Goal: Check status: Check status

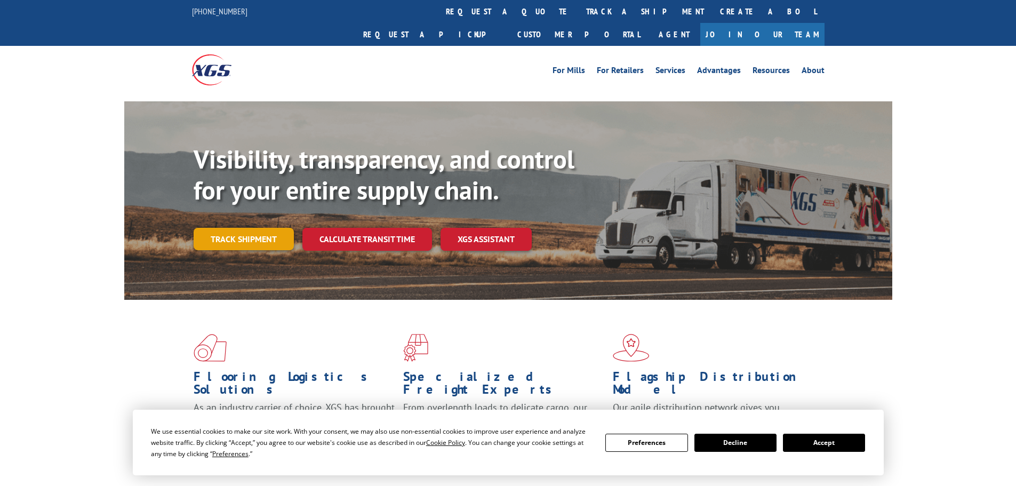
click at [258, 228] on link "Track shipment" at bounding box center [244, 239] width 100 height 22
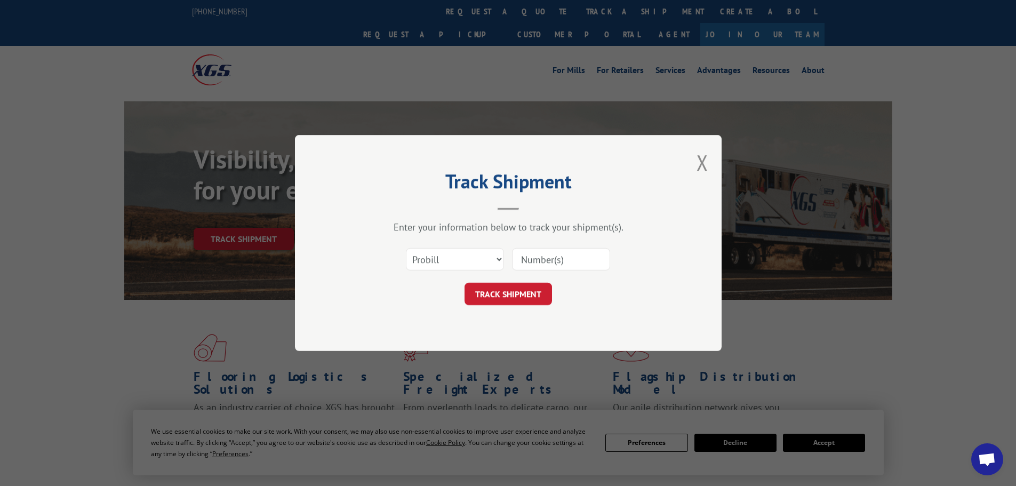
click at [537, 257] on input at bounding box center [561, 259] width 98 height 22
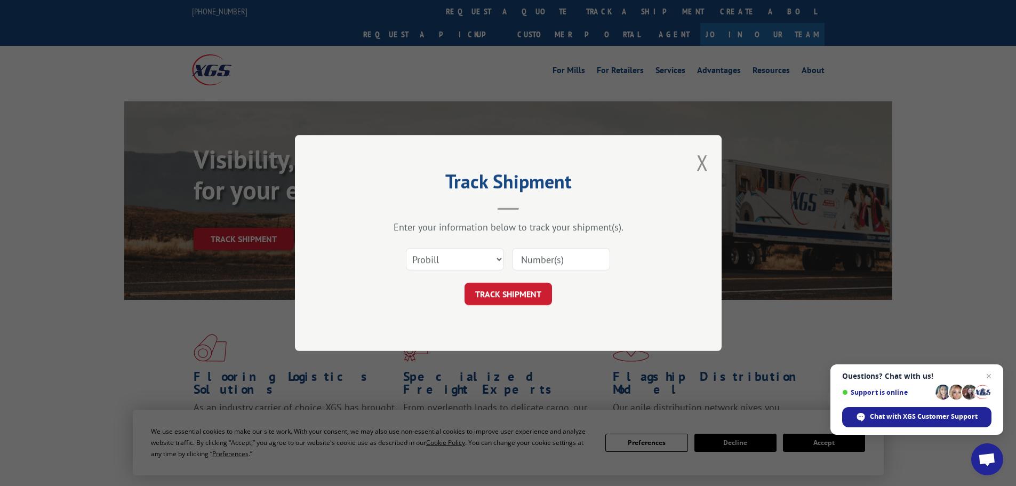
paste input "7057980"
type input "7057980"
click at [517, 301] on button "TRACK SHIPMENT" at bounding box center [508, 294] width 87 height 22
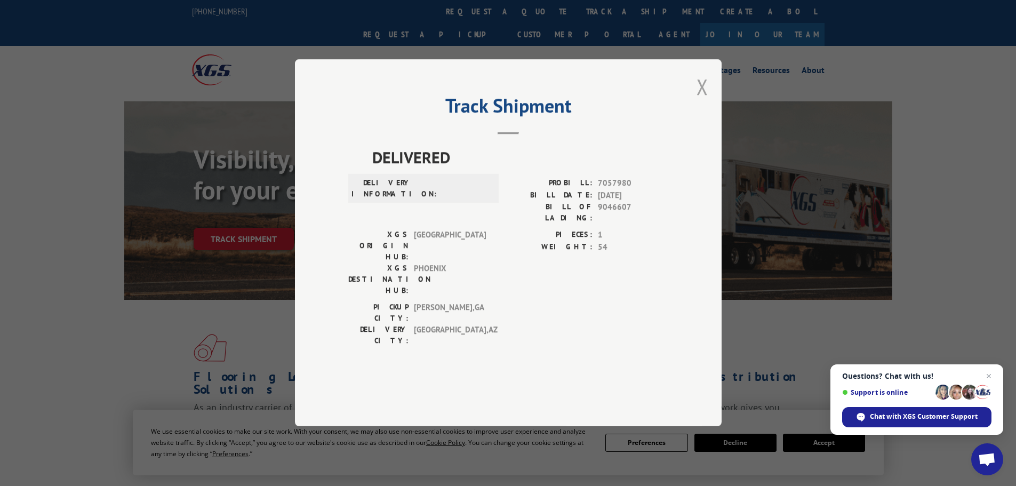
click at [706, 101] on button "Close modal" at bounding box center [703, 87] width 12 height 28
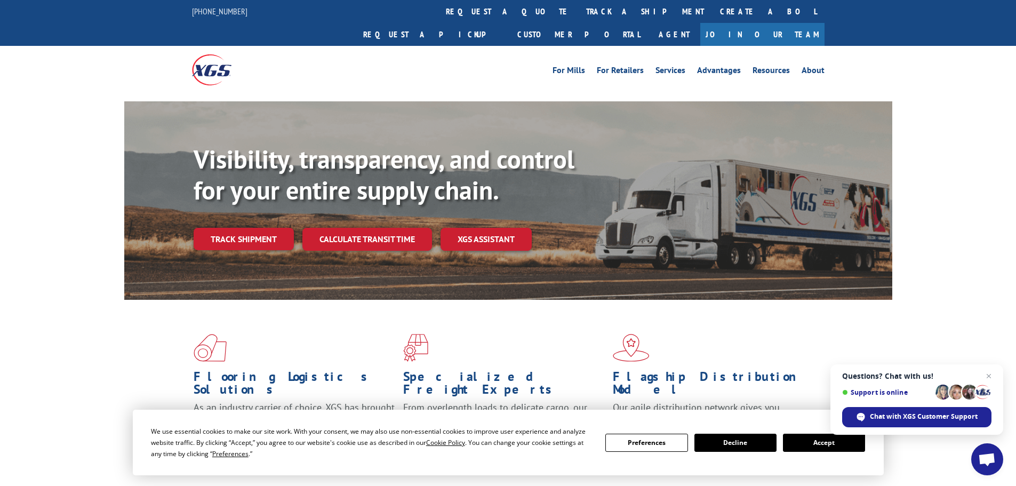
click at [258, 228] on link "Track shipment" at bounding box center [244, 239] width 100 height 22
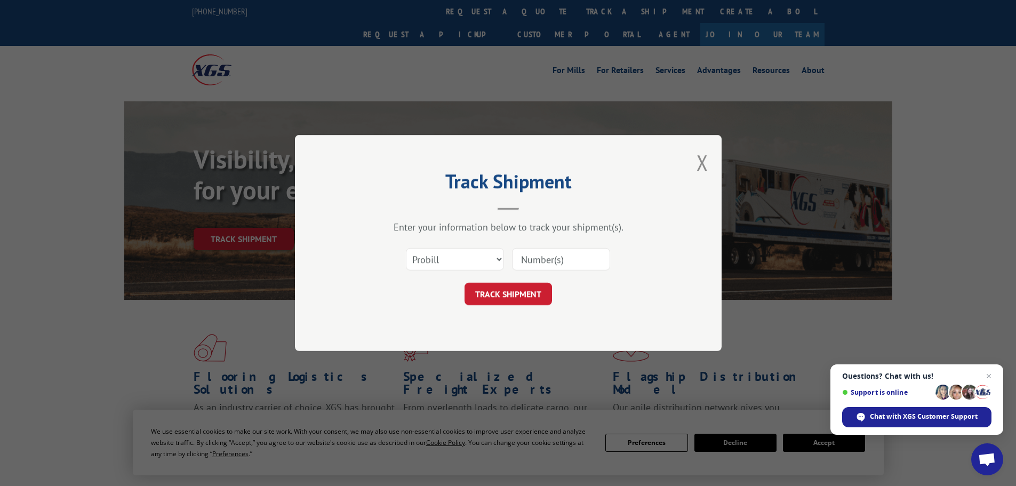
click at [569, 256] on input at bounding box center [561, 259] width 98 height 22
paste input "160046947"
type input "160046947"
click at [518, 291] on button "TRACK SHIPMENT" at bounding box center [508, 294] width 87 height 22
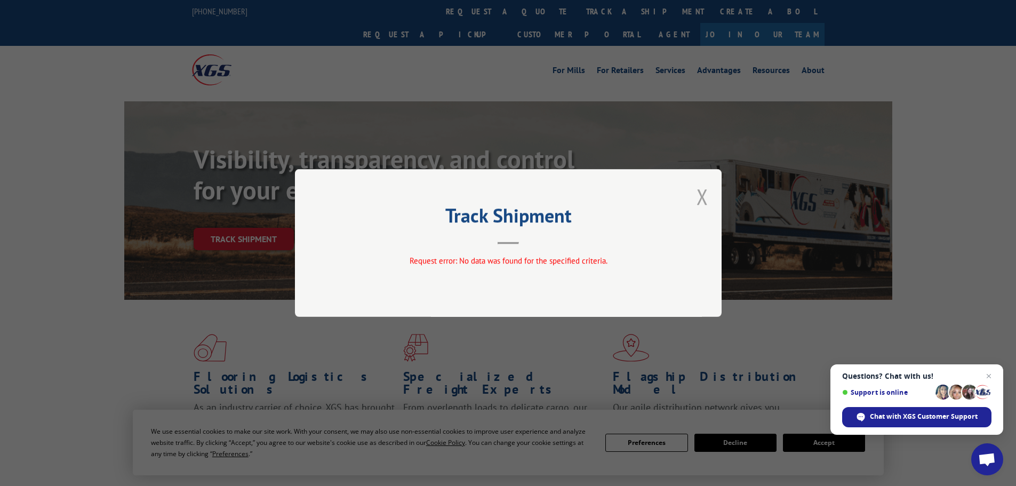
click at [708, 195] on button "Close modal" at bounding box center [703, 196] width 12 height 28
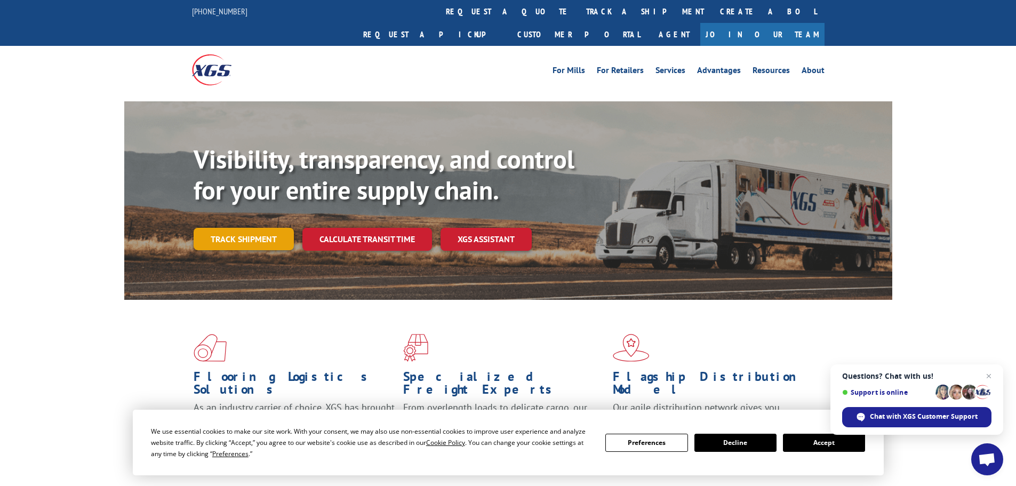
click at [253, 228] on link "Track shipment" at bounding box center [244, 239] width 100 height 22
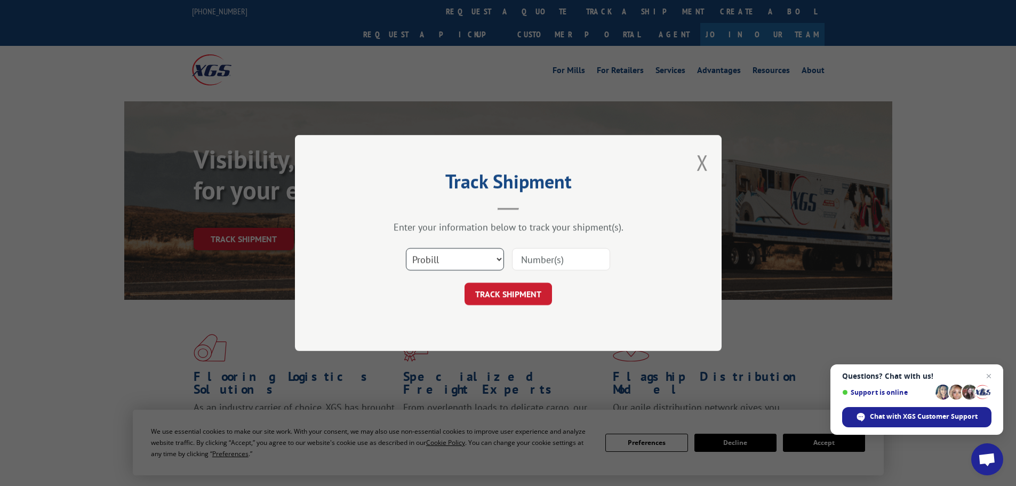
click at [466, 255] on select "Select category... Probill BOL PO" at bounding box center [455, 259] width 98 height 22
select select "bol"
click at [406, 248] on select "Select category... Probill BOL PO" at bounding box center [455, 259] width 98 height 22
click at [541, 250] on input at bounding box center [561, 259] width 98 height 22
paste input "160046947"
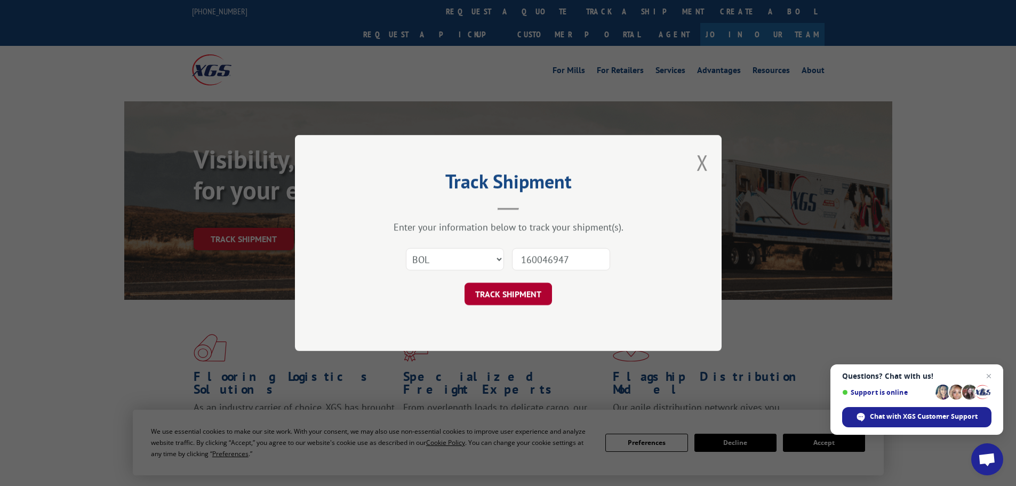
type input "160046947"
click at [509, 293] on button "TRACK SHIPMENT" at bounding box center [508, 294] width 87 height 22
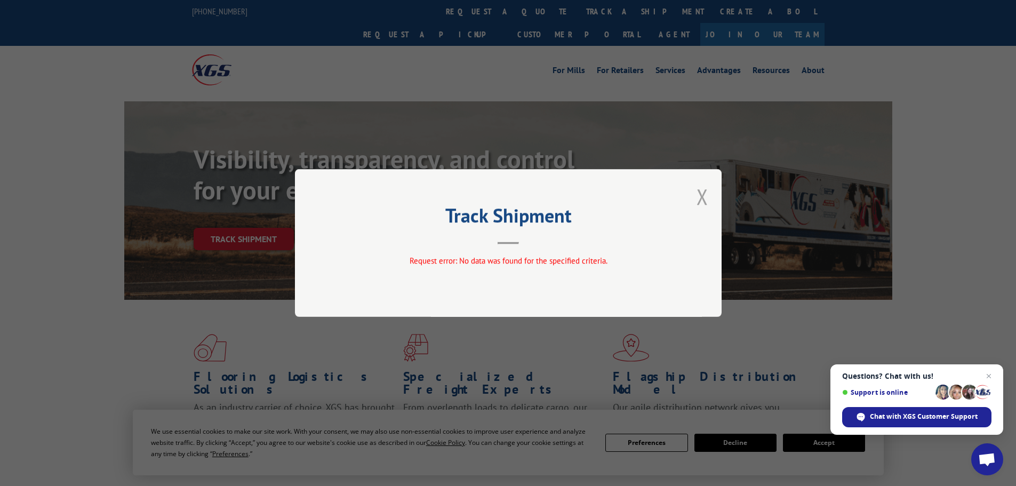
click at [697, 198] on button "Close modal" at bounding box center [703, 196] width 12 height 28
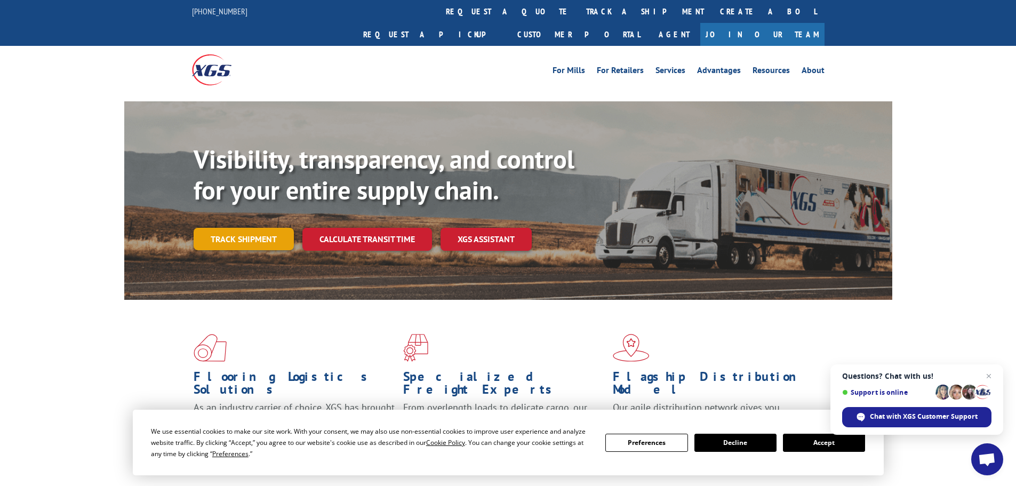
click at [248, 228] on link "Track shipment" at bounding box center [244, 239] width 100 height 22
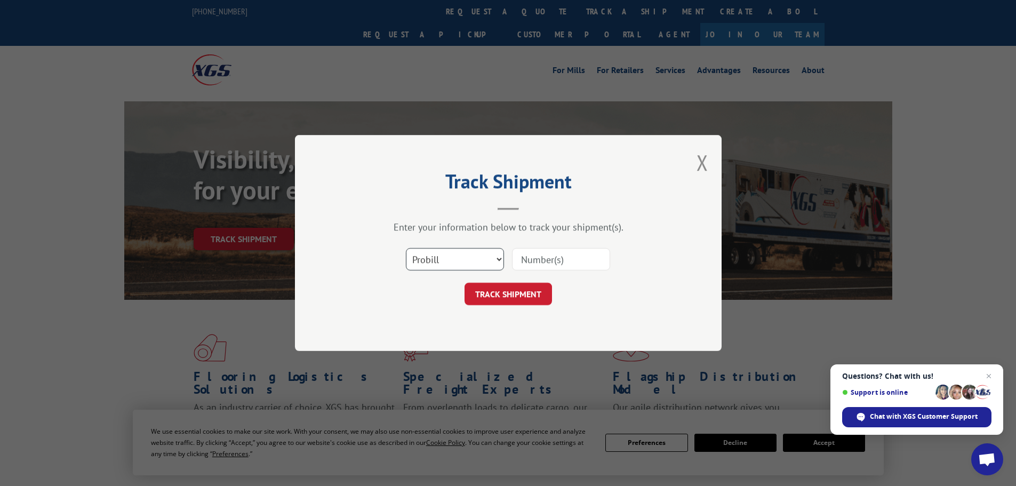
click at [478, 254] on select "Select category... Probill BOL PO" at bounding box center [455, 259] width 98 height 22
select select "po"
click at [406, 248] on select "Select category... Probill BOL PO" at bounding box center [455, 259] width 98 height 22
click at [524, 261] on input at bounding box center [561, 259] width 98 height 22
paste input "75515626"
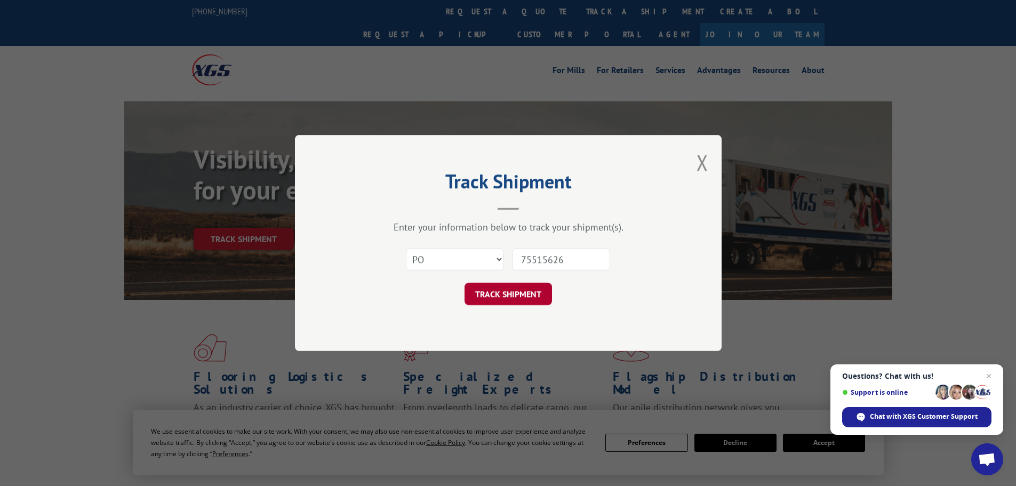
type input "75515626"
click at [514, 301] on button "TRACK SHIPMENT" at bounding box center [508, 294] width 87 height 22
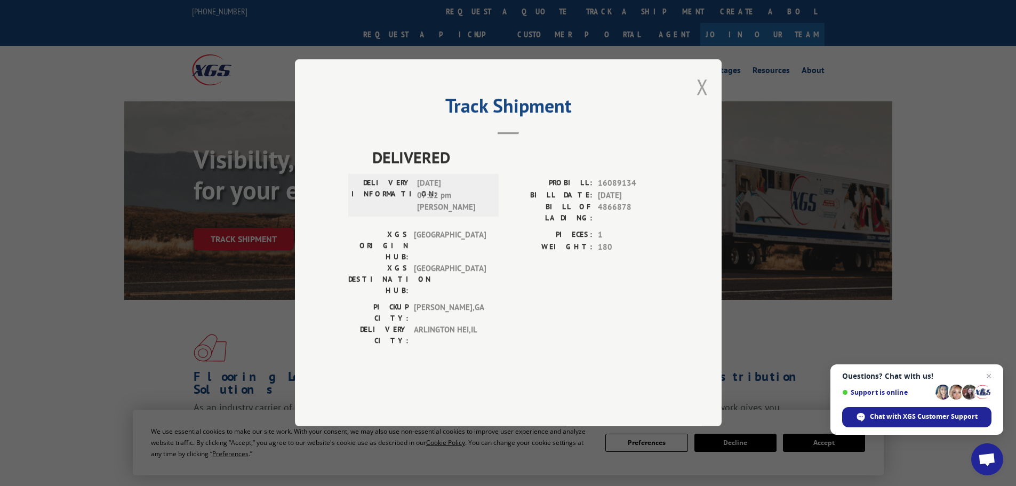
click at [706, 101] on button "Close modal" at bounding box center [703, 87] width 12 height 28
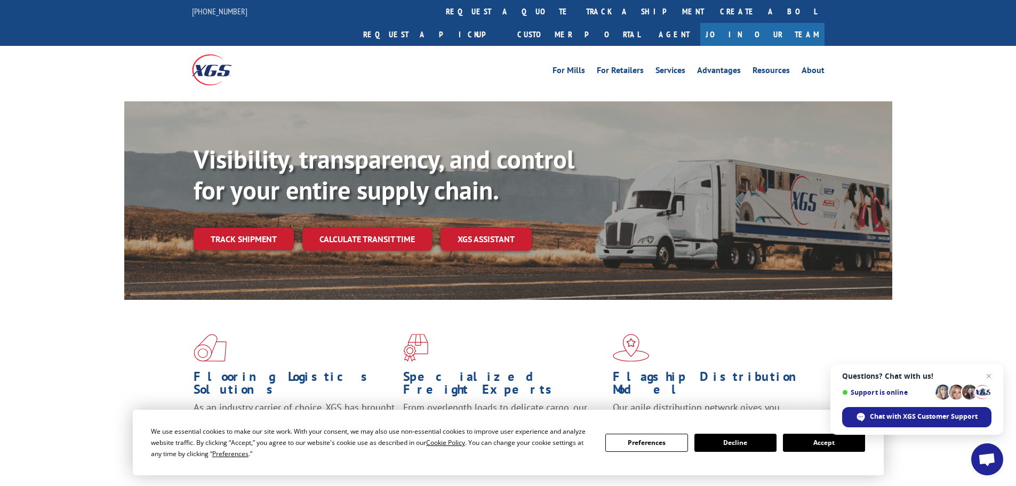
drag, startPoint x: 248, startPoint y: 214, endPoint x: 254, endPoint y: 216, distance: 6.5
click at [248, 228] on link "Track shipment" at bounding box center [244, 239] width 100 height 22
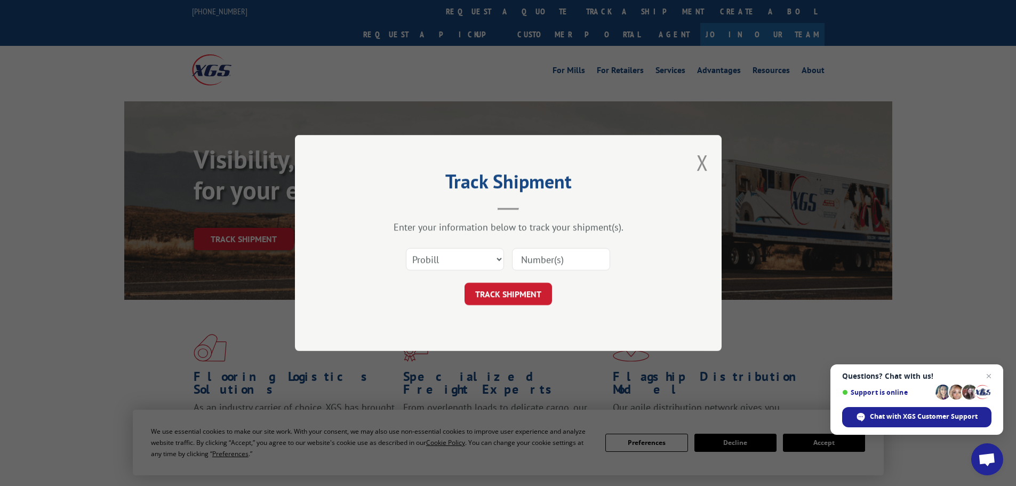
click at [556, 262] on input at bounding box center [561, 259] width 98 height 22
paste input "6480676"
type input "6480676"
click at [492, 290] on button "TRACK SHIPMENT" at bounding box center [508, 294] width 87 height 22
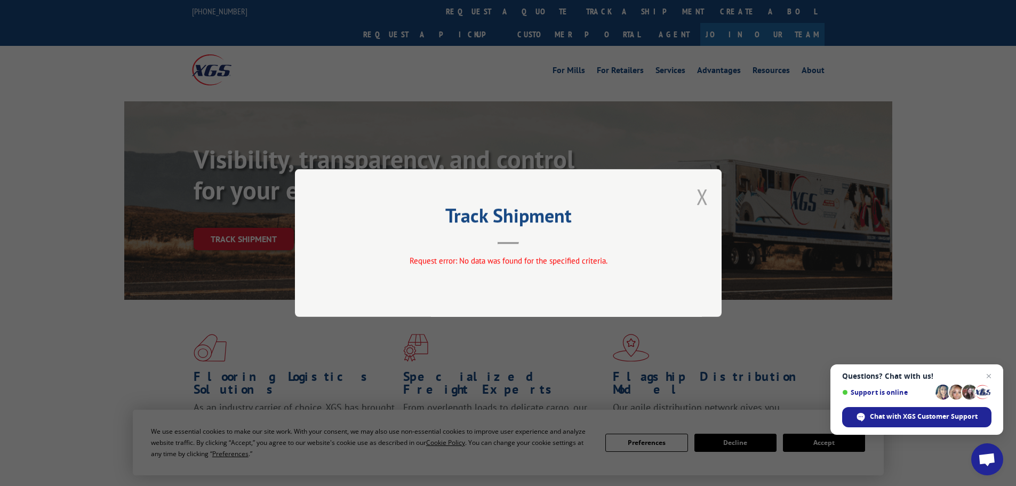
click at [699, 196] on button "Close modal" at bounding box center [703, 196] width 12 height 28
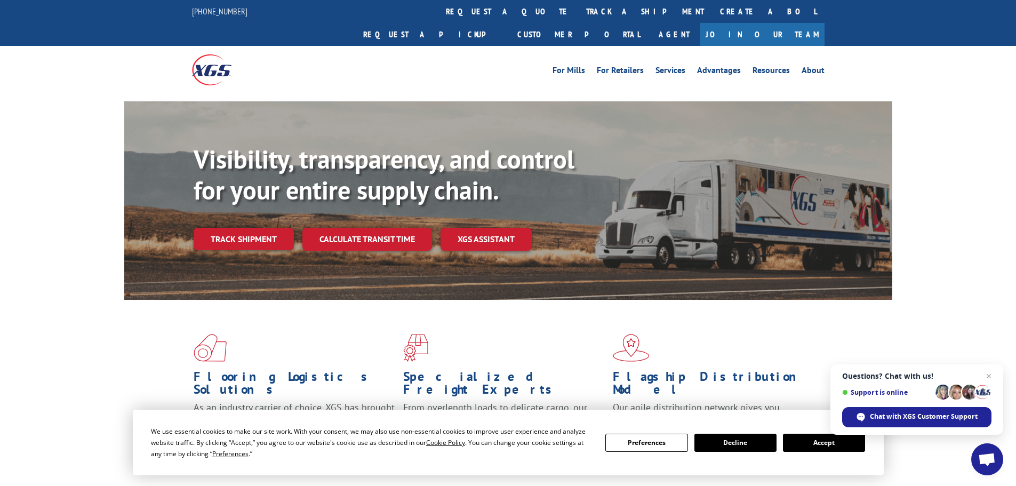
click at [269, 228] on link "Track shipment" at bounding box center [244, 239] width 100 height 22
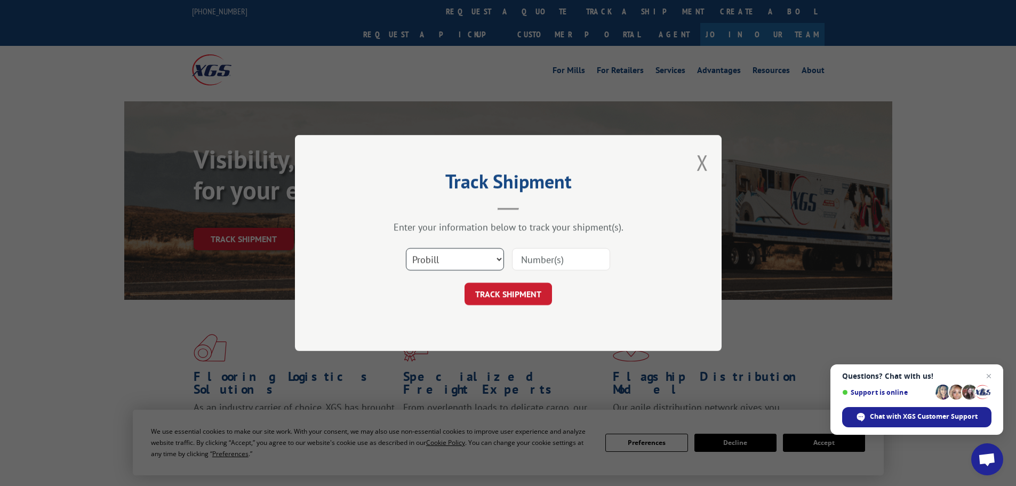
click at [443, 257] on select "Select category... Probill BOL PO" at bounding box center [455, 259] width 98 height 22
select select "bol"
click at [406, 248] on select "Select category... Probill BOL PO" at bounding box center [455, 259] width 98 height 22
click at [589, 262] on input at bounding box center [561, 259] width 98 height 22
paste input "6480676"
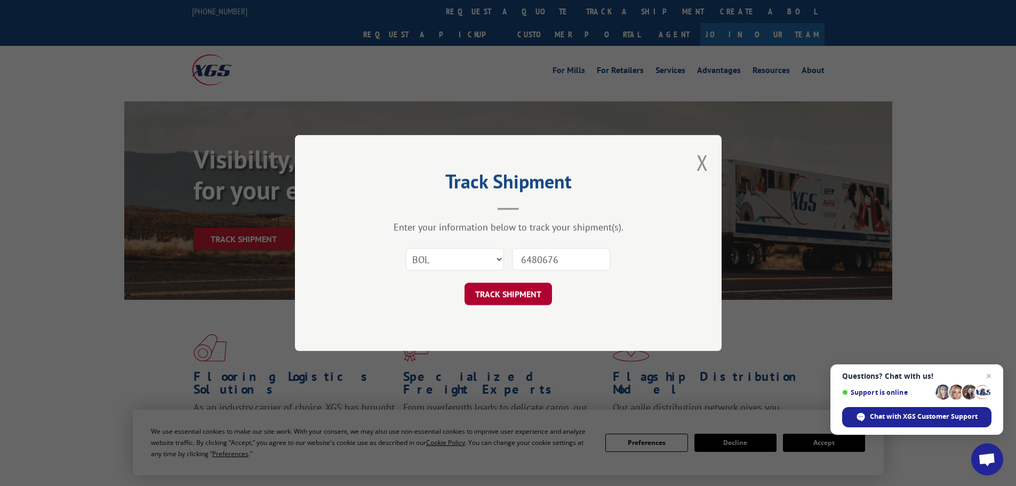
type input "6480676"
click at [524, 284] on button "TRACK SHIPMENT" at bounding box center [508, 294] width 87 height 22
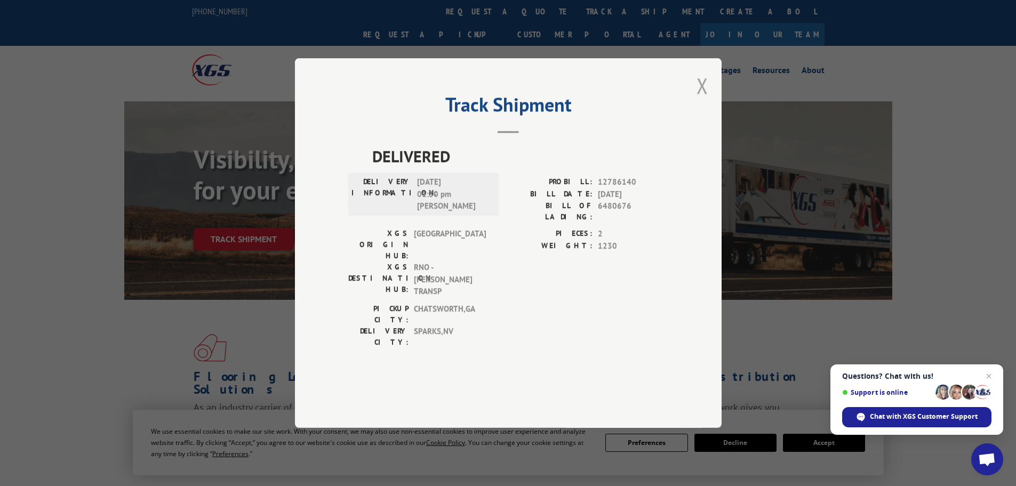
click at [703, 100] on button "Close modal" at bounding box center [703, 85] width 12 height 28
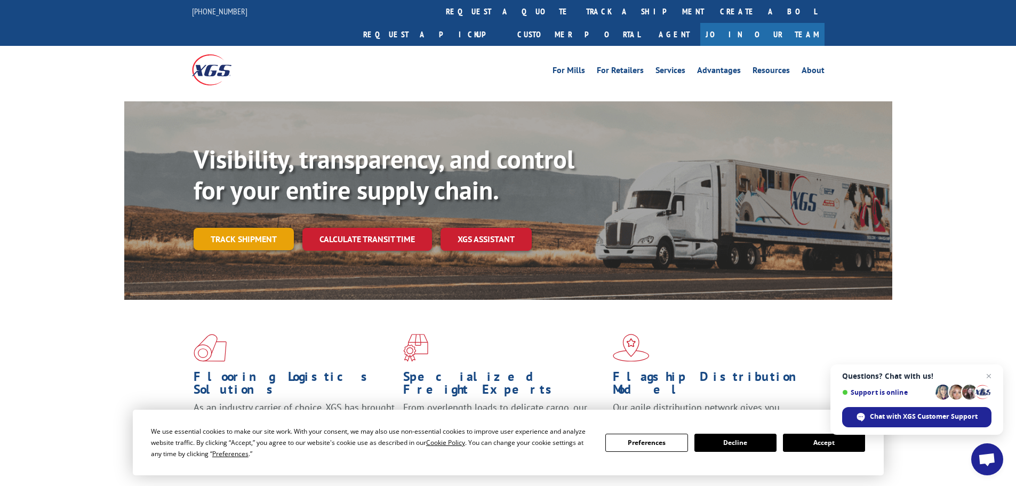
click at [232, 228] on link "Track shipment" at bounding box center [244, 239] width 100 height 22
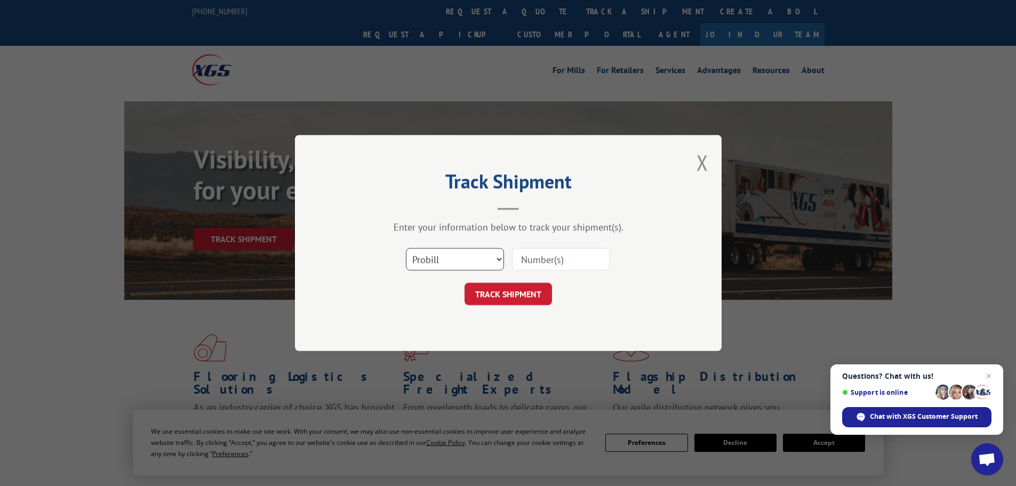
click at [437, 261] on select "Select category... Probill BOL PO" at bounding box center [455, 259] width 98 height 22
select select "po"
click at [406, 248] on select "Select category... Probill BOL PO" at bounding box center [455, 259] width 98 height 22
click at [520, 258] on input at bounding box center [561, 259] width 98 height 22
paste input "75515538"
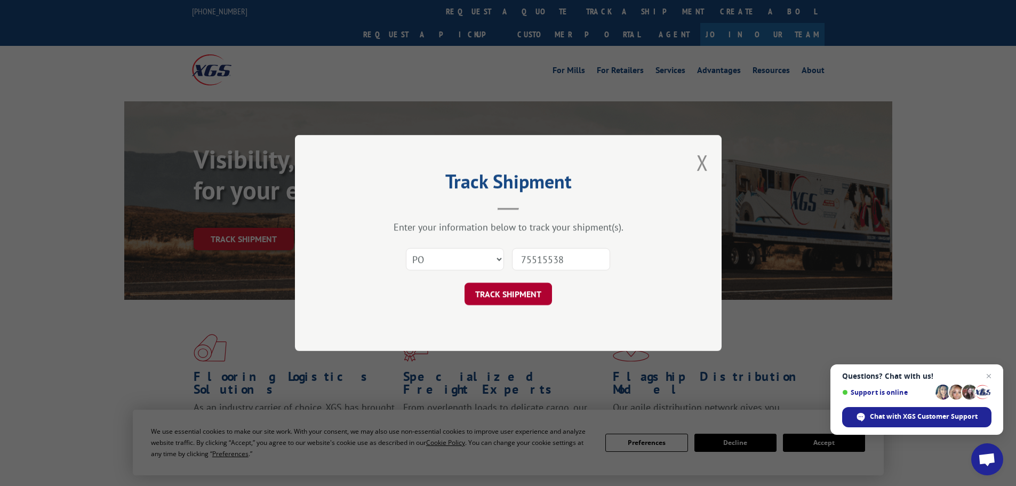
type input "75515538"
click at [517, 296] on button "TRACK SHIPMENT" at bounding box center [508, 294] width 87 height 22
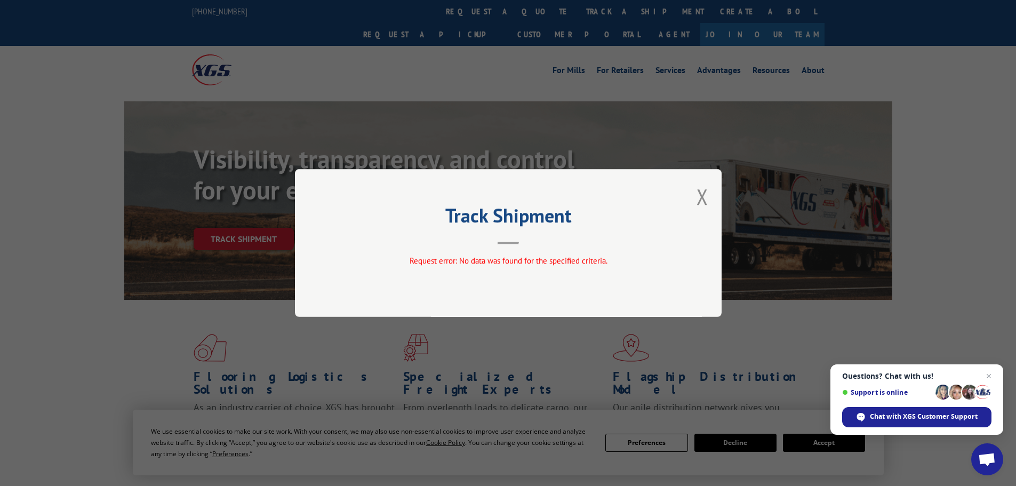
drag, startPoint x: 704, startPoint y: 196, endPoint x: 591, endPoint y: 200, distance: 112.6
click at [701, 196] on button "Close modal" at bounding box center [703, 196] width 12 height 28
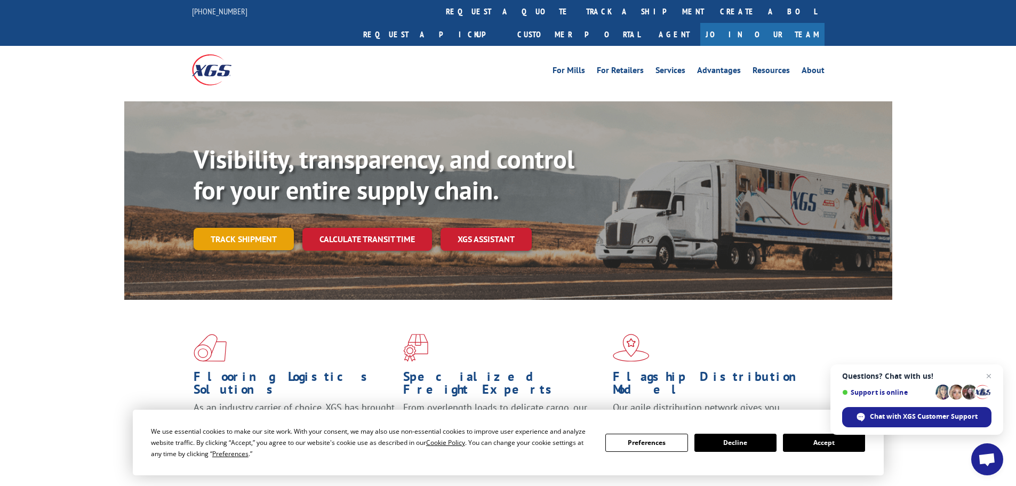
click at [225, 228] on link "Track shipment" at bounding box center [244, 239] width 100 height 22
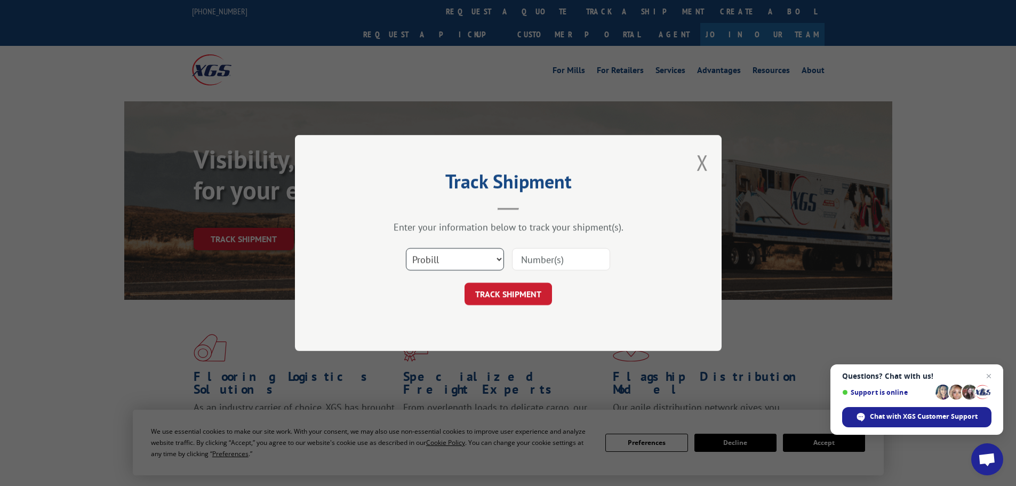
click at [427, 256] on select "Select category... Probill BOL PO" at bounding box center [455, 259] width 98 height 22
click at [538, 262] on input at bounding box center [561, 259] width 98 height 22
paste input "75515538"
drag, startPoint x: 534, startPoint y: 259, endPoint x: 447, endPoint y: 249, distance: 87.5
click at [447, 249] on div "Select category... Probill BOL PO 75515538" at bounding box center [508, 259] width 320 height 35
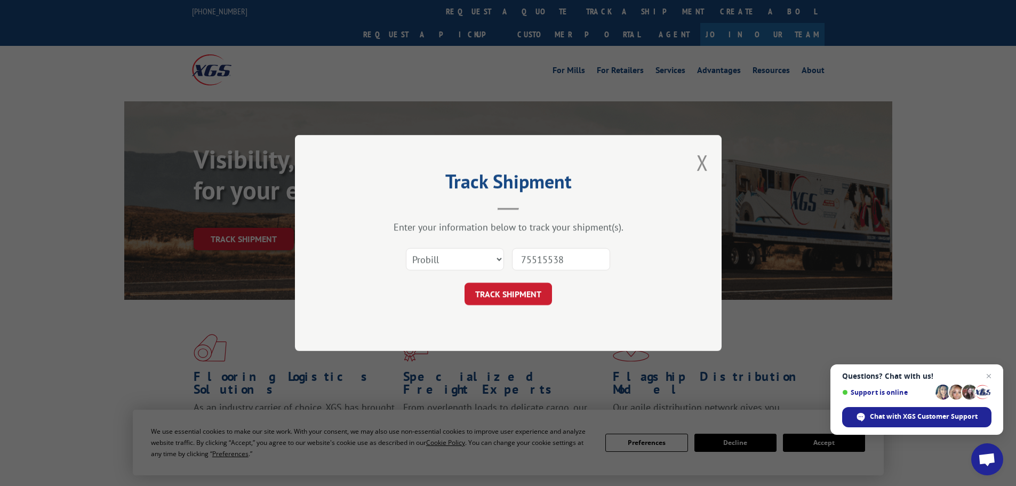
paste input "471296"
type input "471296"
click at [514, 292] on button "TRACK SHIPMENT" at bounding box center [508, 294] width 87 height 22
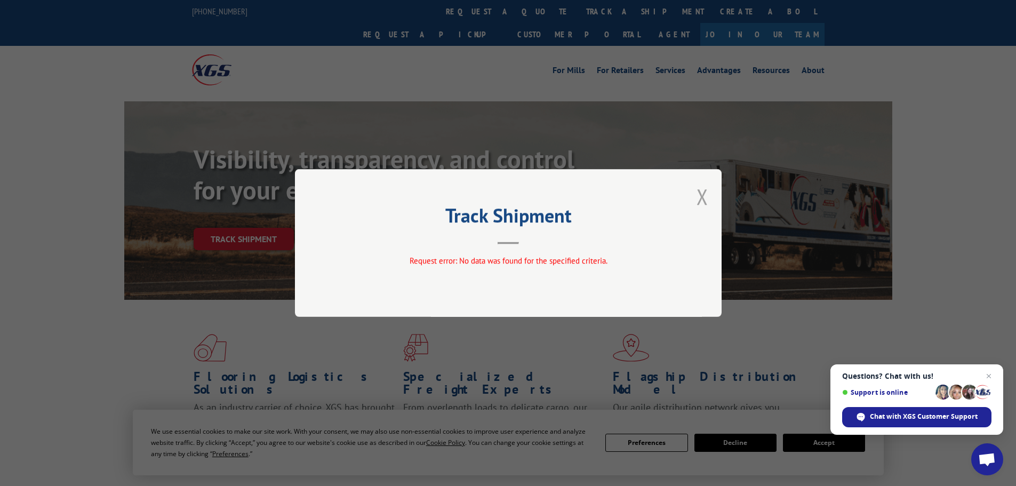
click at [699, 196] on button "Close modal" at bounding box center [703, 196] width 12 height 28
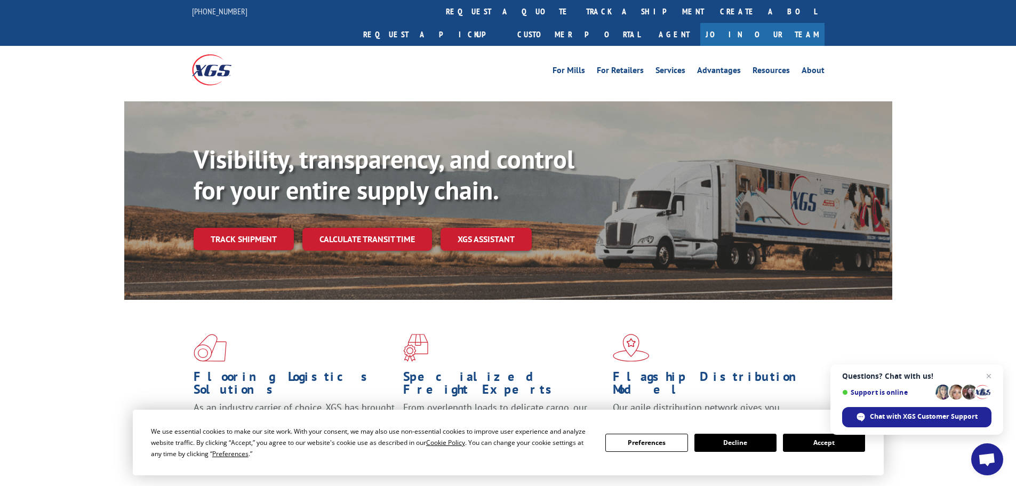
click at [252, 229] on div "Visibility, transparency, and control for your entire supply chain. Track shipm…" at bounding box center [543, 218] width 699 height 149
click at [253, 228] on link "Track shipment" at bounding box center [244, 239] width 100 height 22
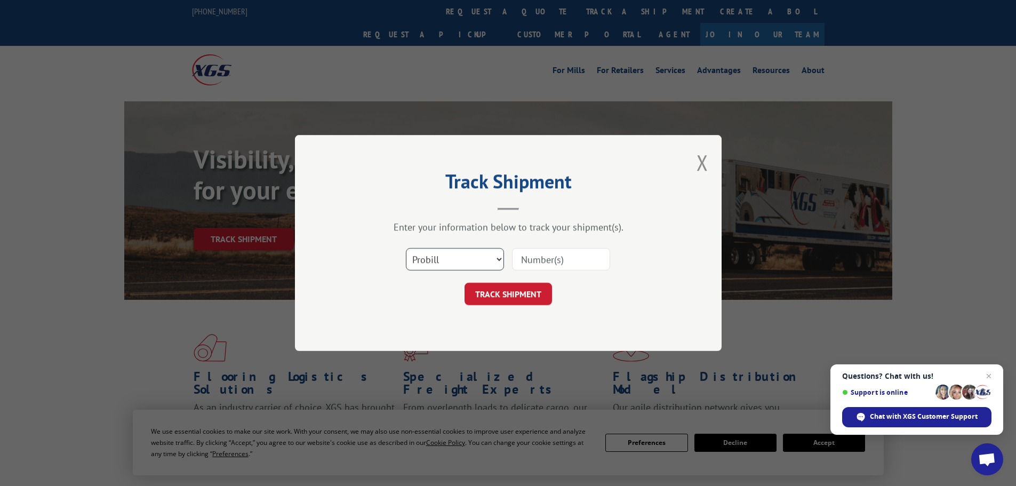
click at [461, 261] on select "Select category... Probill BOL PO" at bounding box center [455, 259] width 98 height 22
select select "bol"
click at [406, 248] on select "Select category... Probill BOL PO" at bounding box center [455, 259] width 98 height 22
click at [589, 233] on div "Enter your information below to track your shipment(s)." at bounding box center [508, 227] width 320 height 12
click at [565, 252] on input at bounding box center [561, 259] width 98 height 22
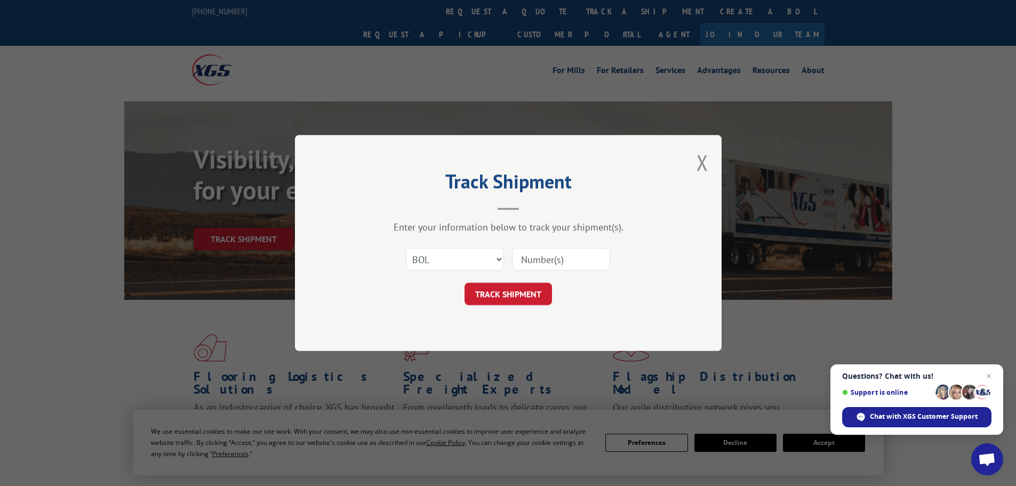
paste input "471296"
type input "471296"
click at [524, 290] on button "TRACK SHIPMENT" at bounding box center [508, 294] width 87 height 22
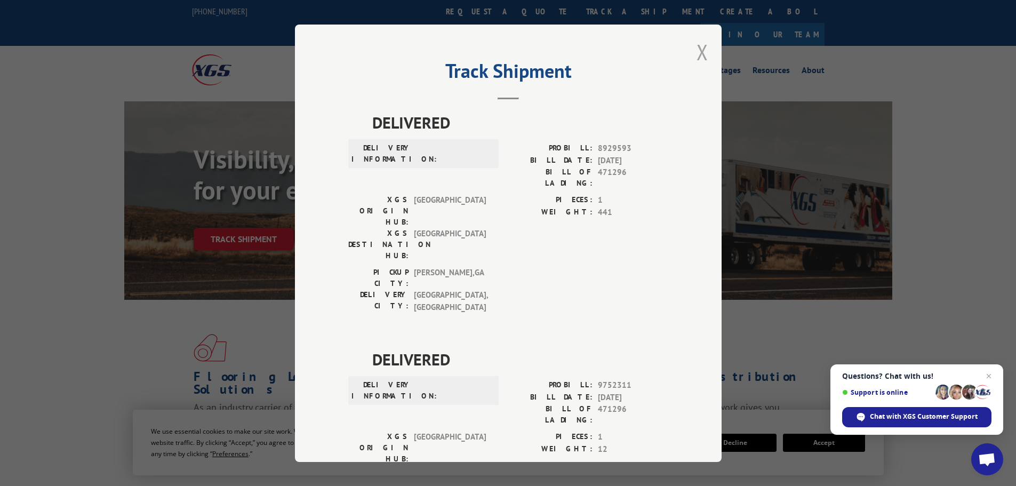
click at [697, 55] on button "Close modal" at bounding box center [703, 52] width 12 height 28
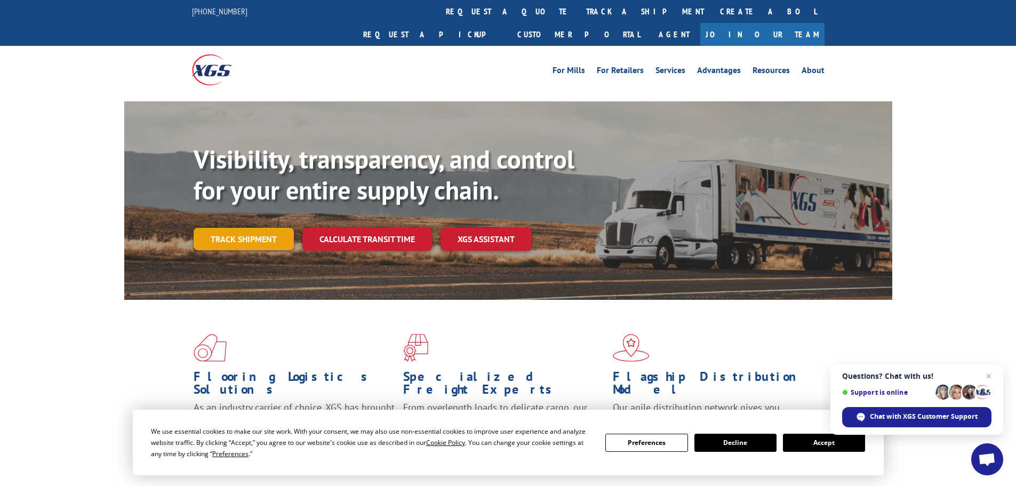
click at [228, 228] on link "Track shipment" at bounding box center [244, 239] width 100 height 22
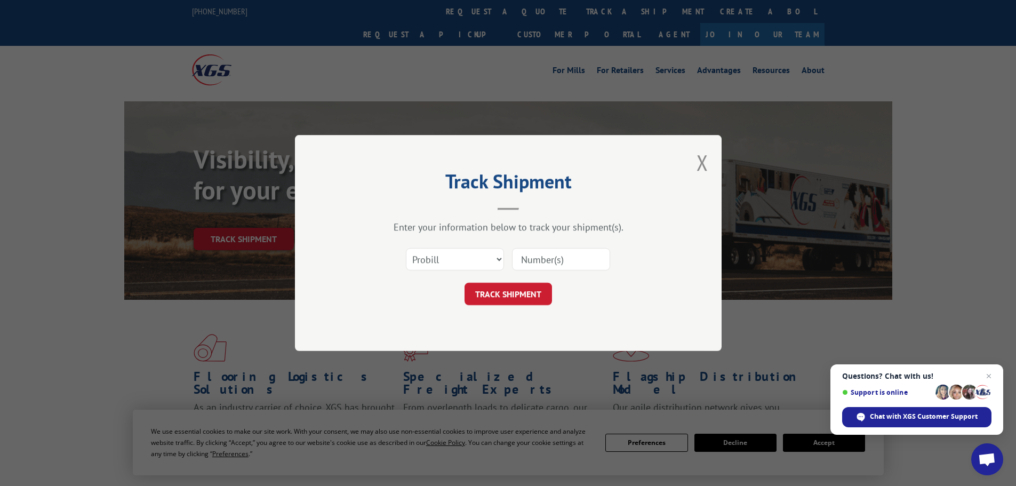
click at [527, 257] on input at bounding box center [561, 259] width 98 height 22
paste input "263425250929"
type input "263425250929"
click at [505, 295] on button "TRACK SHIPMENT" at bounding box center [508, 294] width 87 height 22
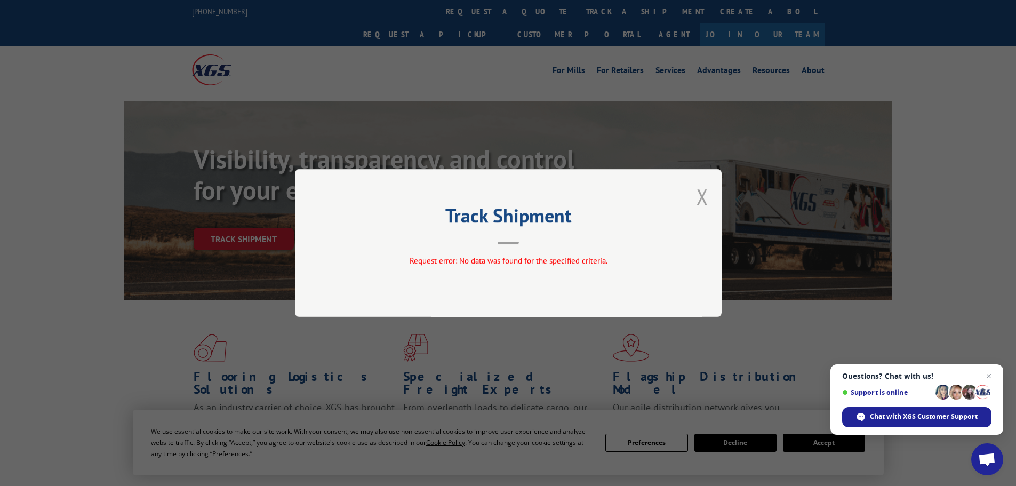
click at [701, 200] on button "Close modal" at bounding box center [703, 196] width 12 height 28
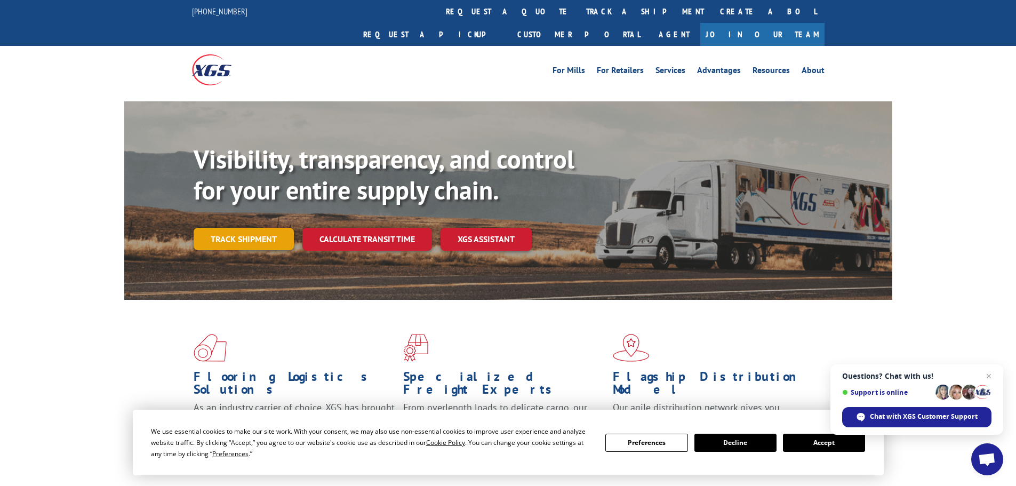
click at [219, 228] on link "Track shipment" at bounding box center [244, 239] width 100 height 22
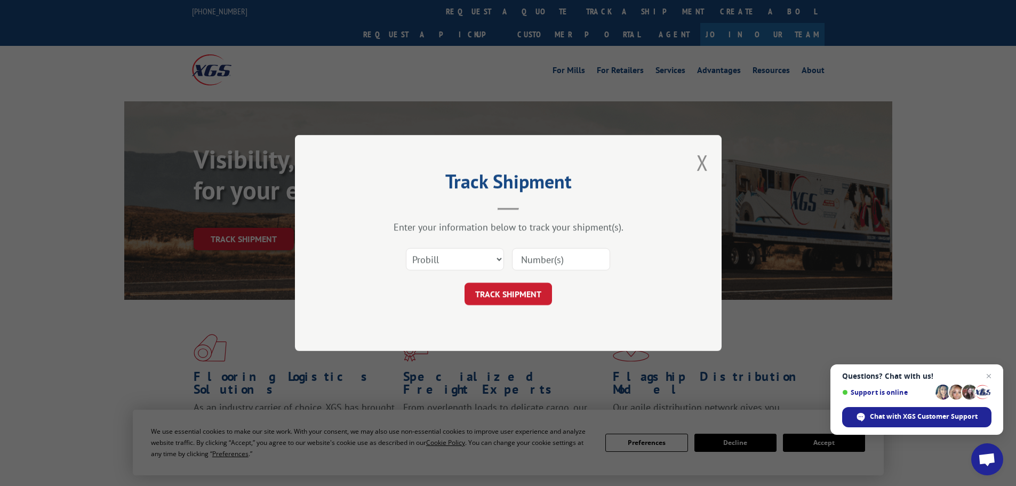
click at [545, 265] on input at bounding box center [561, 259] width 98 height 22
paste input "263425250929"
type input "263425250929"
click at [517, 296] on button "TRACK SHIPMENT" at bounding box center [508, 294] width 87 height 22
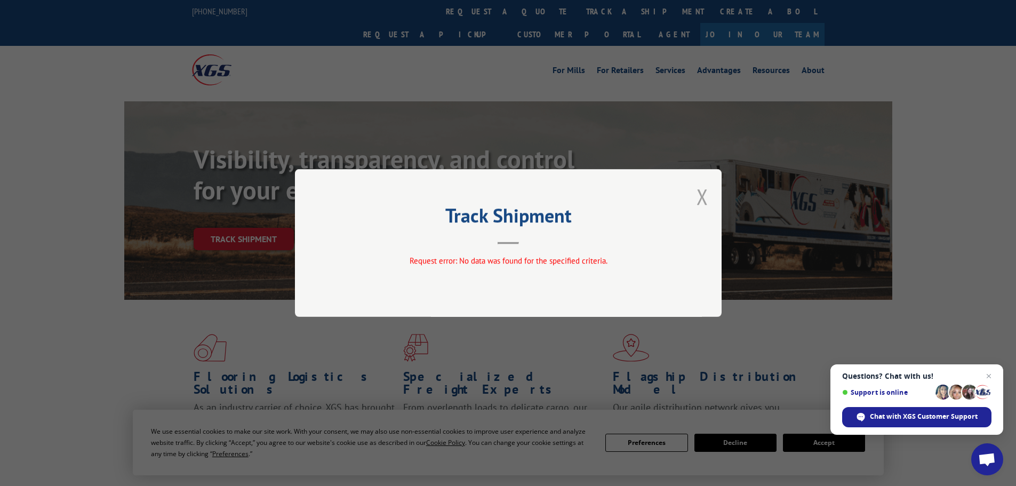
click at [697, 199] on button "Close modal" at bounding box center [703, 196] width 12 height 28
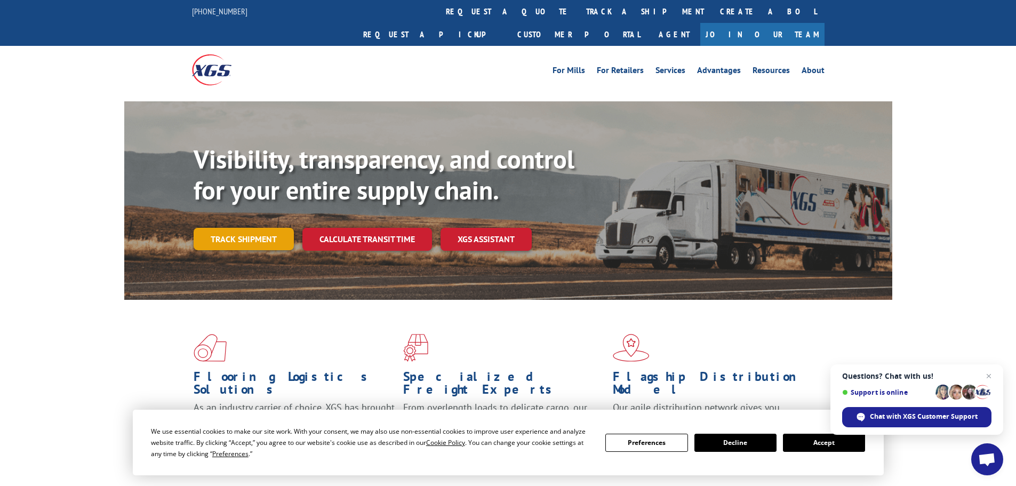
click at [235, 228] on link "Track shipment" at bounding box center [244, 239] width 100 height 22
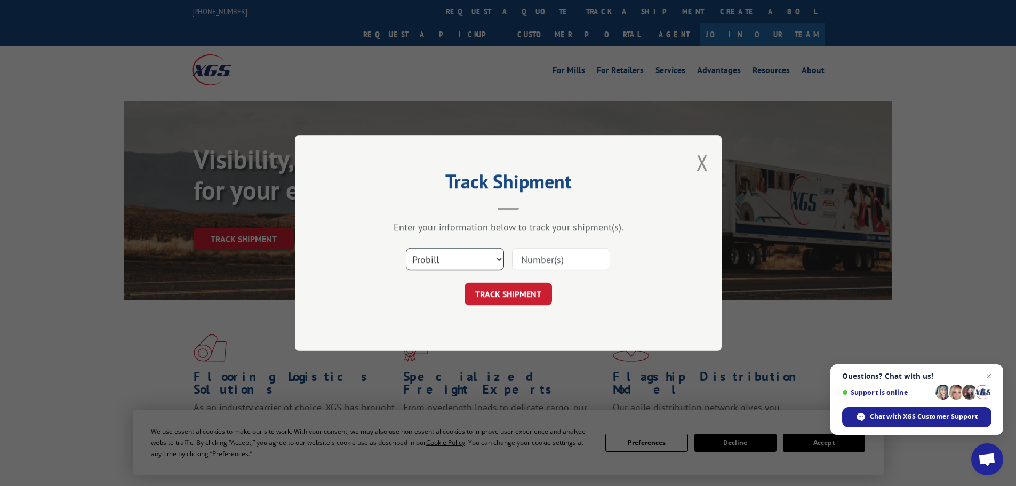
click at [453, 262] on select "Select category... Probill BOL PO" at bounding box center [455, 259] width 98 height 22
select select "bol"
click at [406, 248] on select "Select category... Probill BOL PO" at bounding box center [455, 259] width 98 height 22
click at [546, 266] on input at bounding box center [561, 259] width 98 height 22
paste input "263425250929"
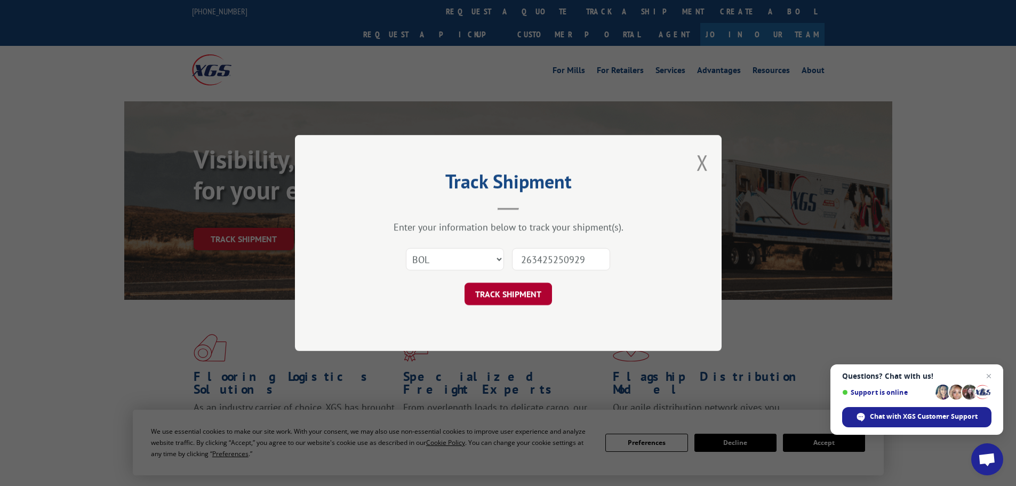
type input "263425250929"
click at [506, 284] on button "TRACK SHIPMENT" at bounding box center [508, 294] width 87 height 22
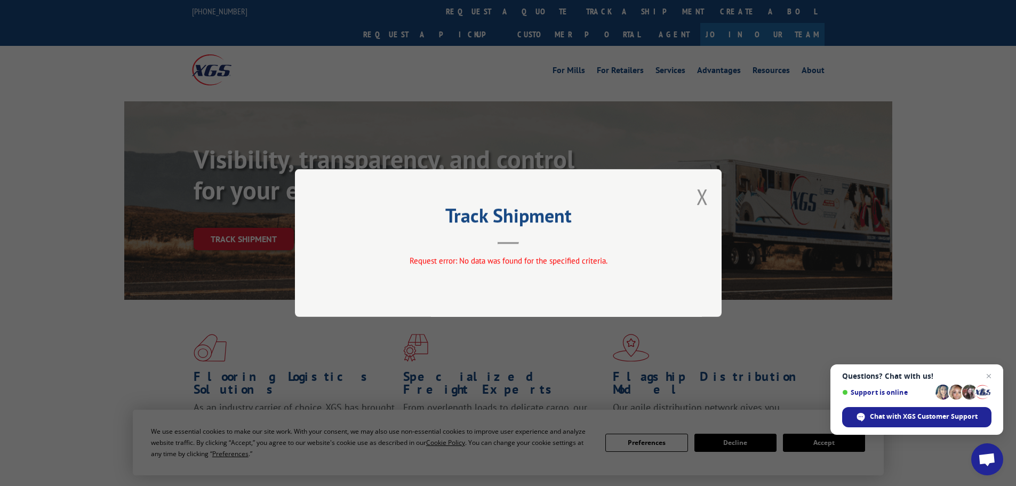
drag, startPoint x: 702, startPoint y: 197, endPoint x: 449, endPoint y: 214, distance: 253.4
click at [699, 198] on button "Close modal" at bounding box center [703, 196] width 12 height 28
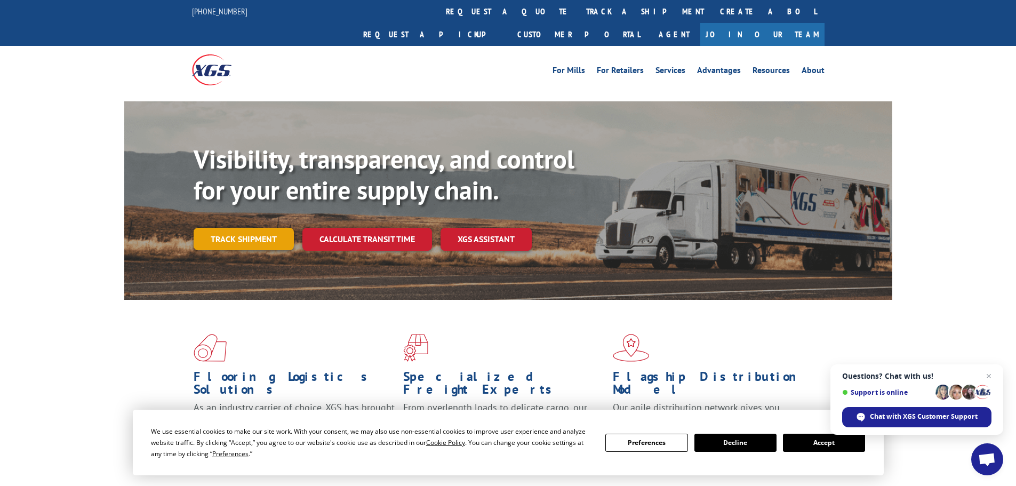
click at [252, 228] on link "Track shipment" at bounding box center [244, 239] width 100 height 22
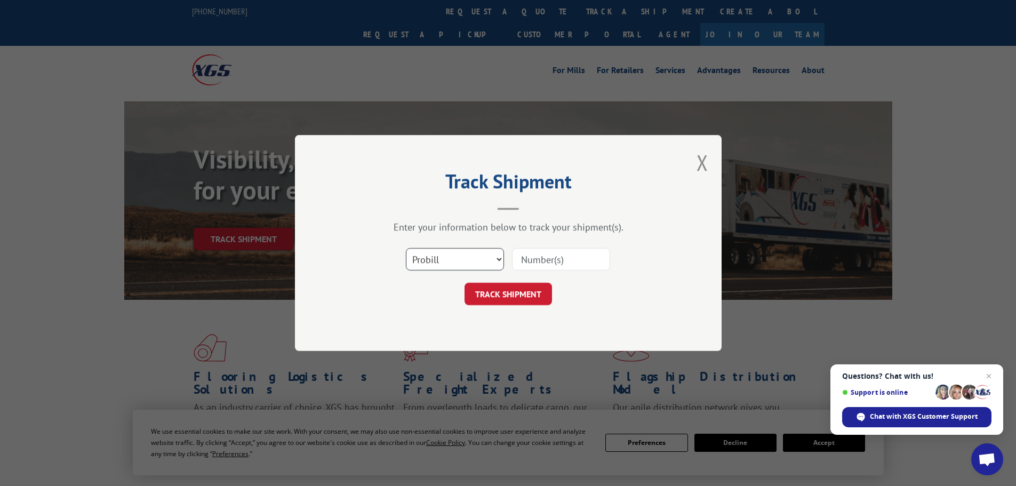
click at [435, 262] on select "Select category... Probill BOL PO" at bounding box center [455, 259] width 98 height 22
select select "po"
click at [406, 248] on select "Select category... Probill BOL PO" at bounding box center [455, 259] width 98 height 22
click at [544, 257] on input at bounding box center [561, 259] width 98 height 22
paste input "263425250929"
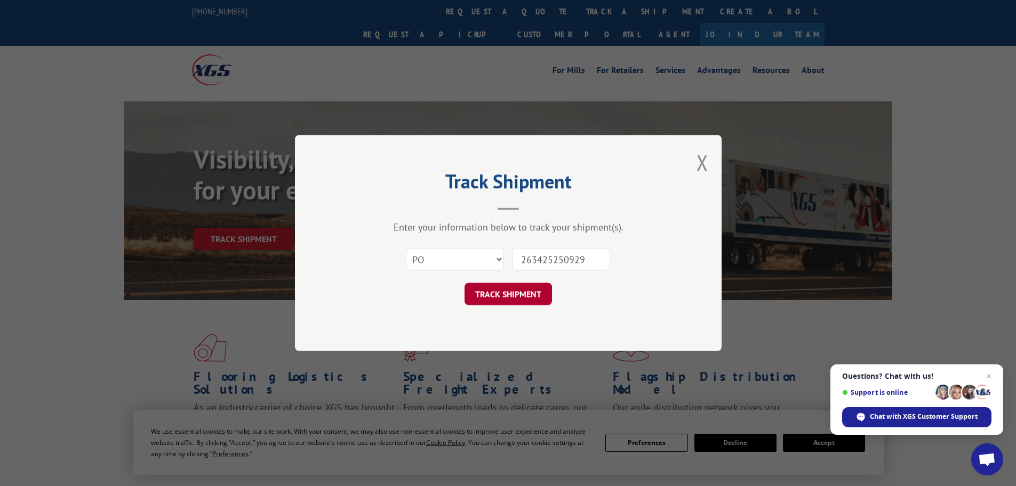
type input "263425250929"
click at [524, 296] on button "TRACK SHIPMENT" at bounding box center [508, 294] width 87 height 22
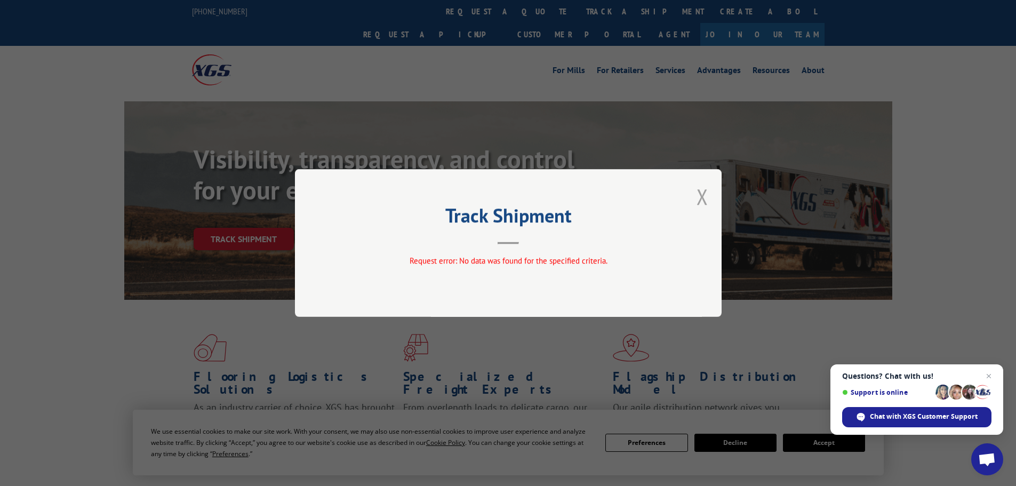
click at [701, 194] on button "Close modal" at bounding box center [703, 196] width 12 height 28
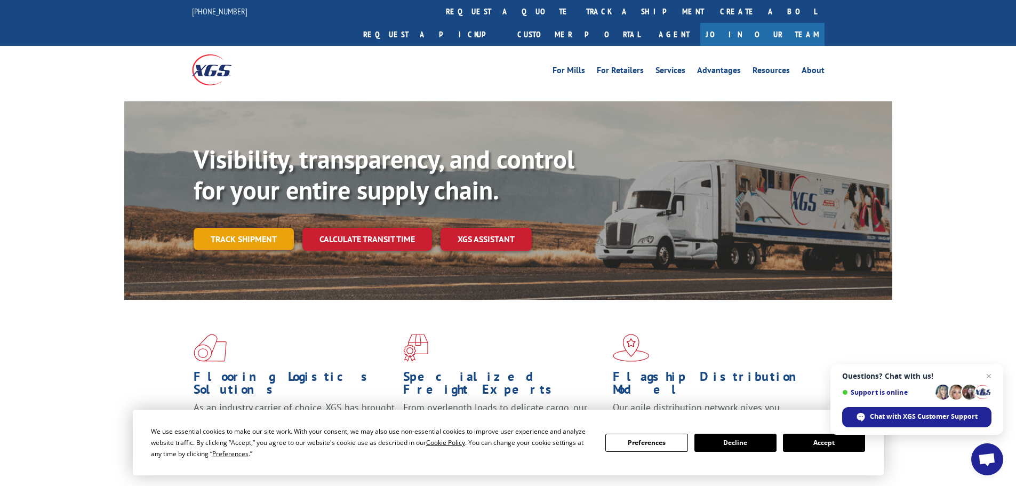
click at [245, 228] on link "Track shipment" at bounding box center [244, 239] width 100 height 22
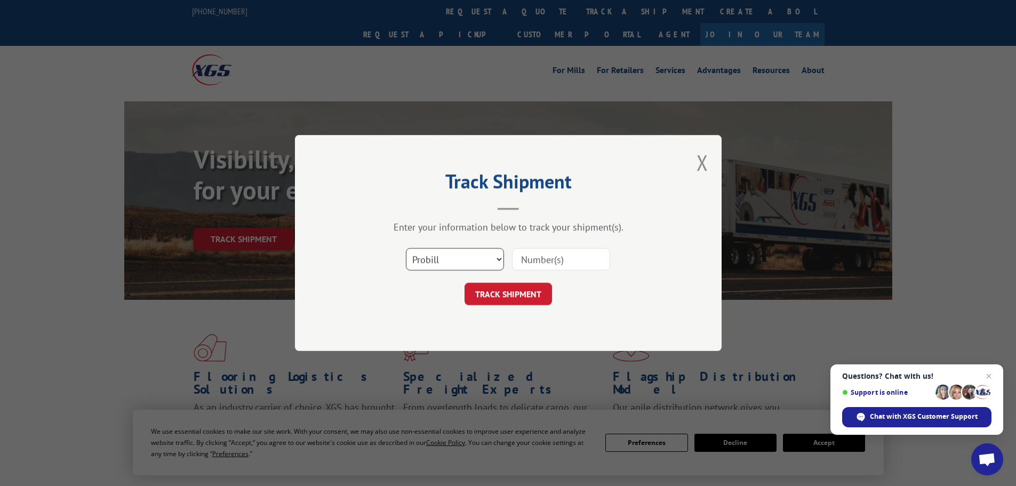
drag, startPoint x: 479, startPoint y: 259, endPoint x: 456, endPoint y: 265, distance: 23.0
click at [478, 259] on select "Select category... Probill BOL PO" at bounding box center [455, 259] width 98 height 22
select select "po"
click at [406, 248] on select "Select category... Probill BOL PO" at bounding box center [455, 259] width 98 height 22
click at [552, 262] on input at bounding box center [561, 259] width 98 height 22
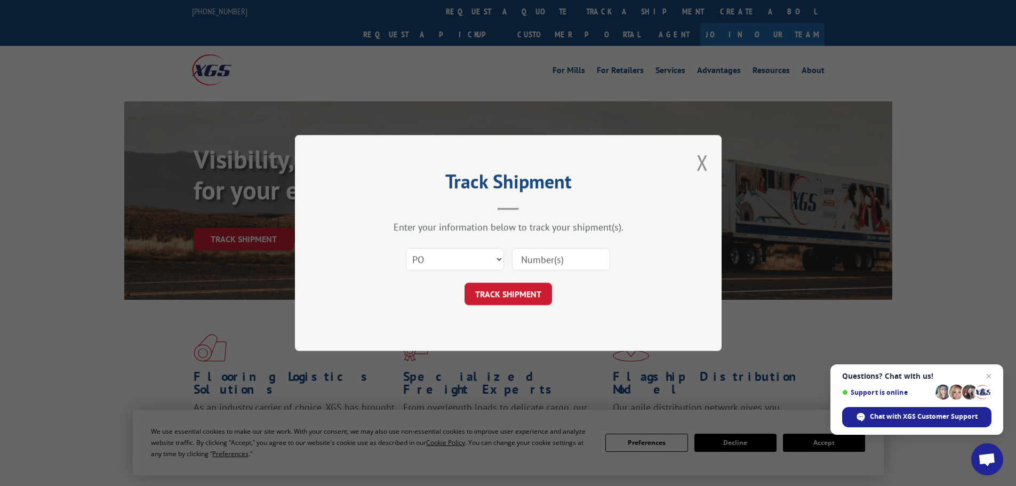
paste input "75515538"
type input "75515538"
click at [506, 286] on button "TRACK SHIPMENT" at bounding box center [508, 294] width 87 height 22
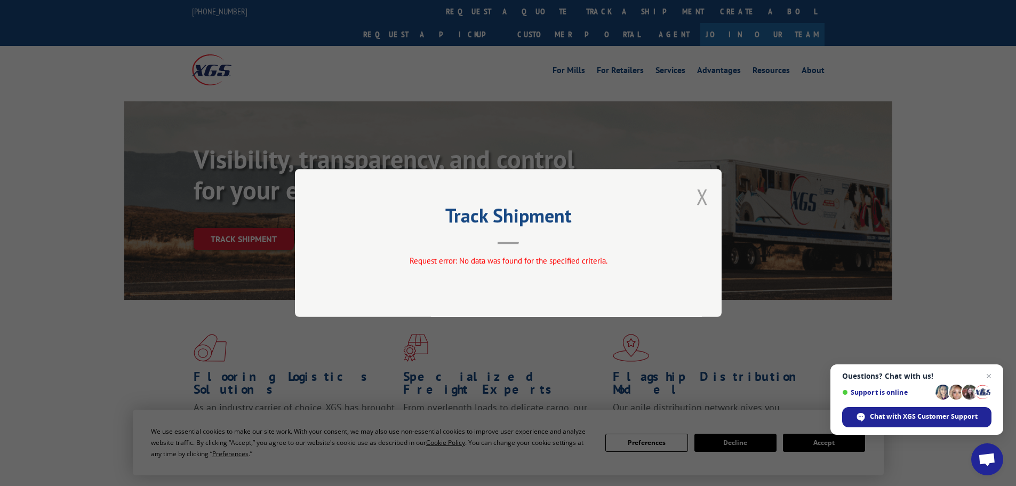
click at [704, 196] on button "Close modal" at bounding box center [703, 196] width 12 height 28
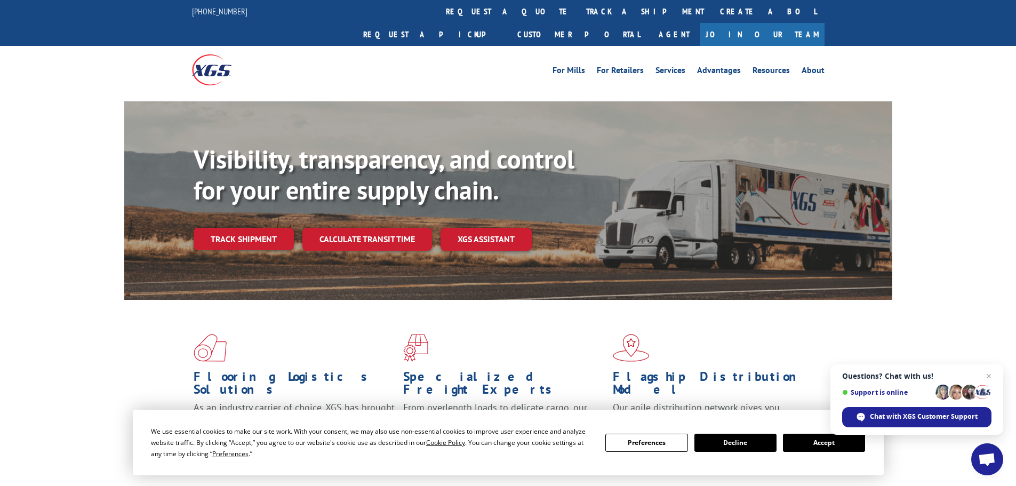
click at [240, 228] on link "Track shipment" at bounding box center [244, 239] width 100 height 22
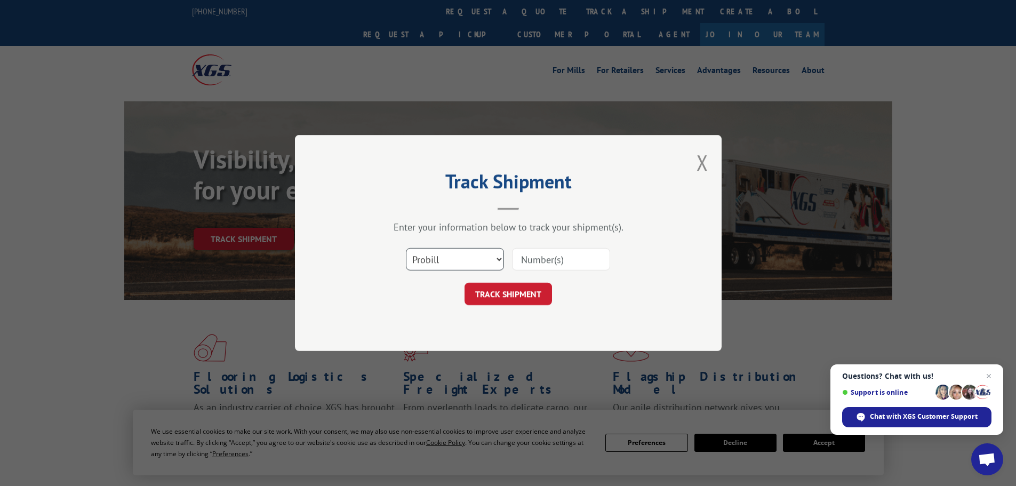
click at [449, 251] on select "Select category... Probill BOL PO" at bounding box center [455, 259] width 98 height 22
click at [539, 256] on input at bounding box center [561, 259] width 98 height 22
paste input "393807908144"
type input "393807908144"
click at [525, 282] on form "Select category... Probill BOL PO 393807908144 TRACK SHIPMENT" at bounding box center [508, 273] width 320 height 63
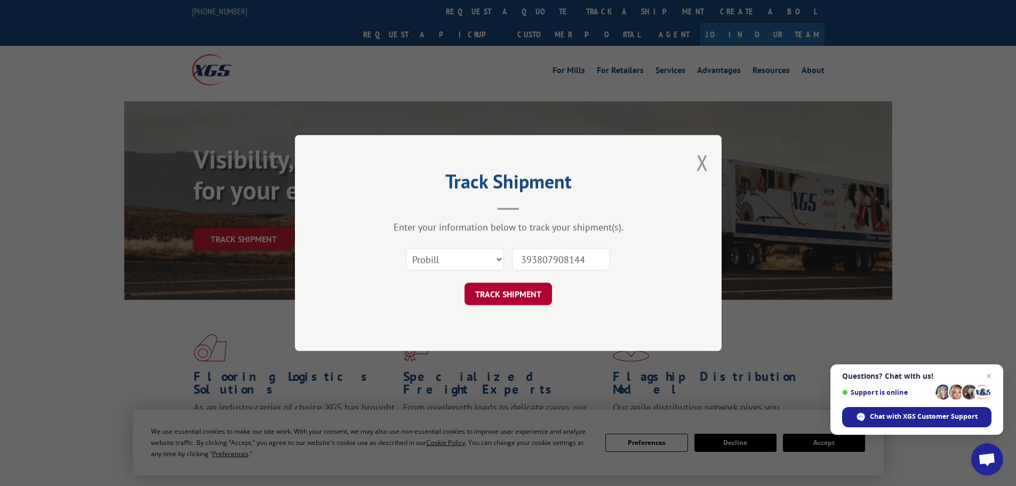
click at [503, 300] on button "TRACK SHIPMENT" at bounding box center [508, 294] width 87 height 22
